Goal: Task Accomplishment & Management: Manage account settings

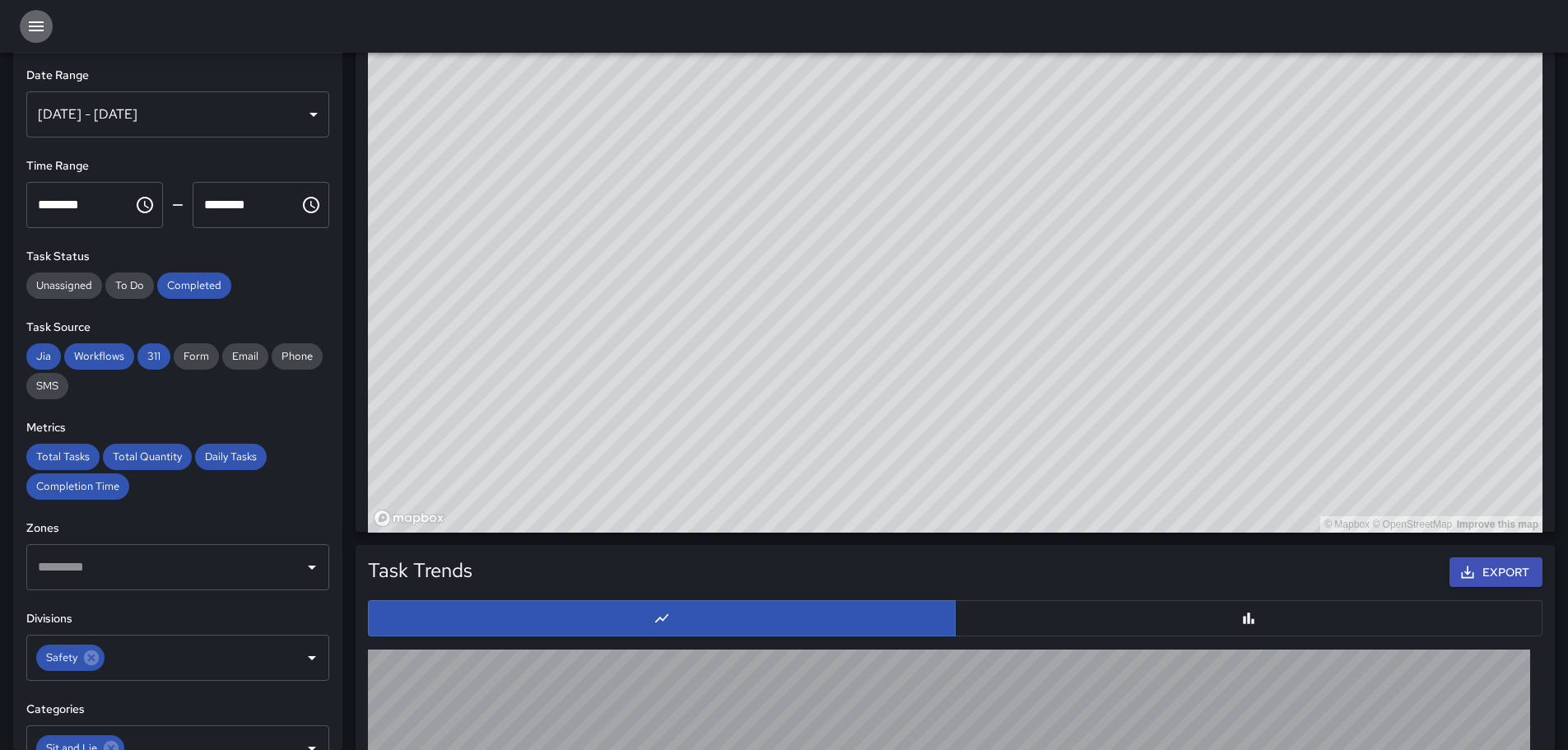
click at [36, 22] on icon "button" at bounding box center [36, 27] width 15 height 10
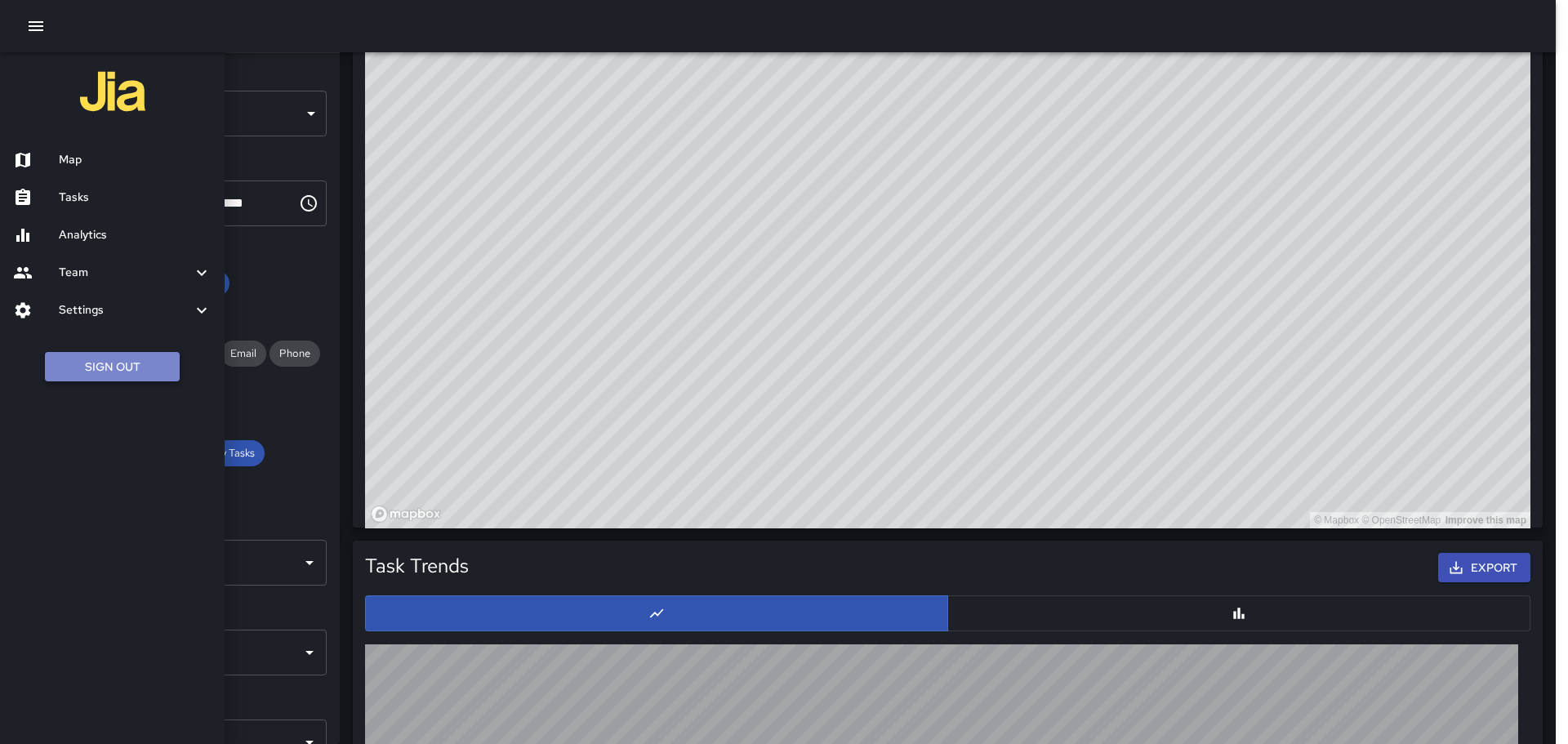
click at [114, 372] on button "Sign Out" at bounding box center [112, 367] width 135 height 30
